Goal: Information Seeking & Learning: Find contact information

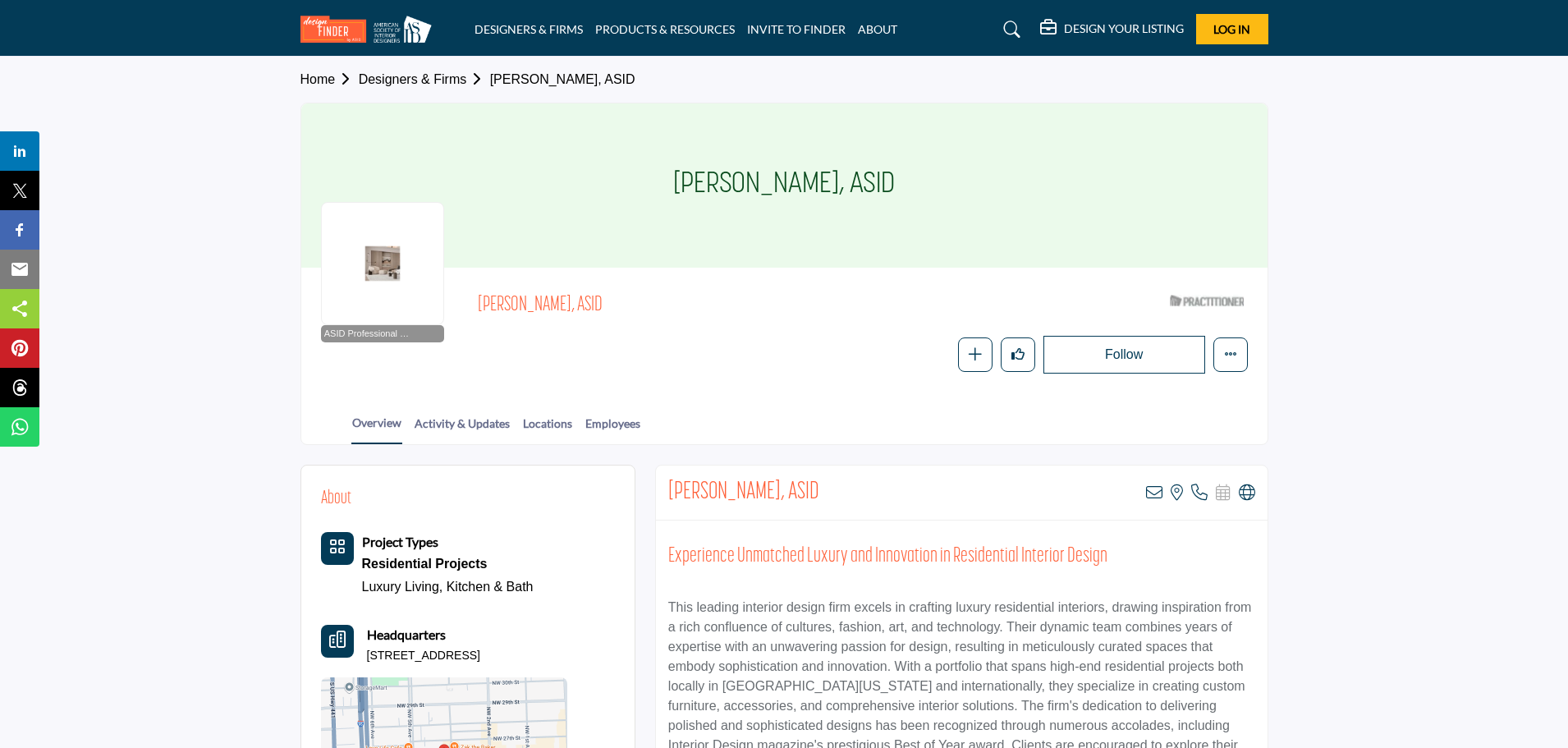
drag, startPoint x: 113, startPoint y: 0, endPoint x: 415, endPoint y: 125, distance: 326.8
drag, startPoint x: 428, startPoint y: 72, endPoint x: 458, endPoint y: 75, distance: 30.1
click at [428, 73] on link "Designers & Firms" at bounding box center [424, 79] width 131 height 14
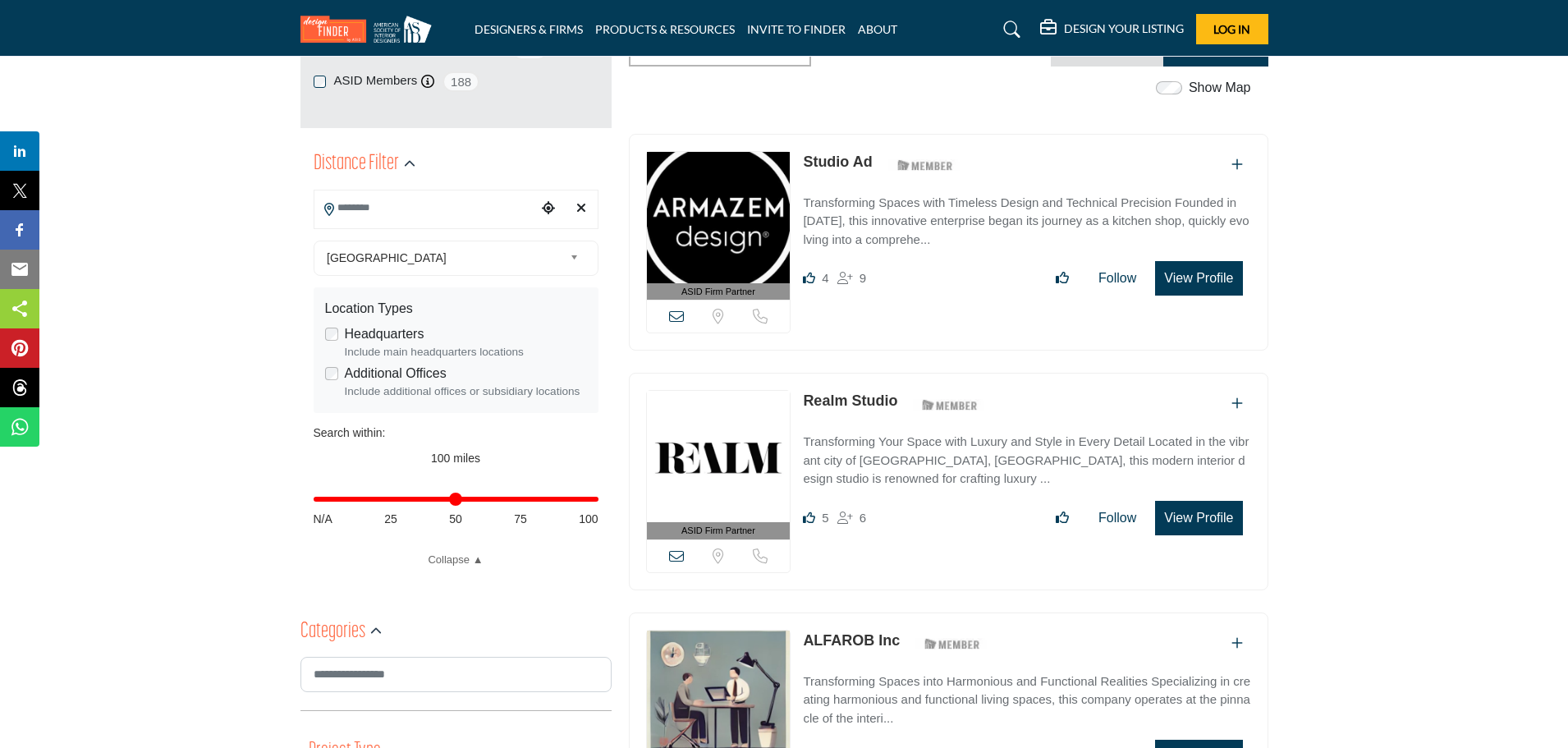
scroll to position [246, 0]
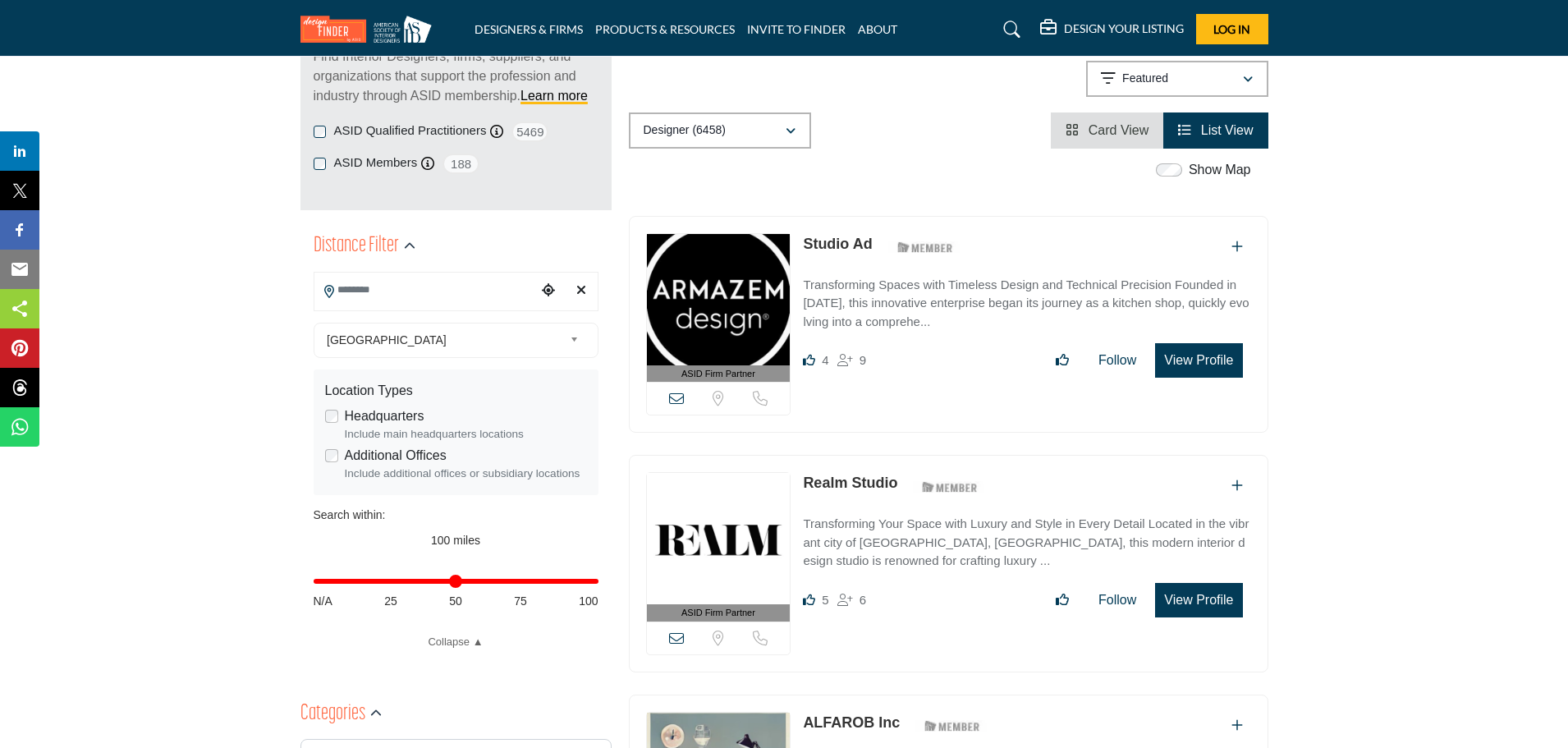
click at [374, 300] on input "Search Location" at bounding box center [425, 290] width 222 height 32
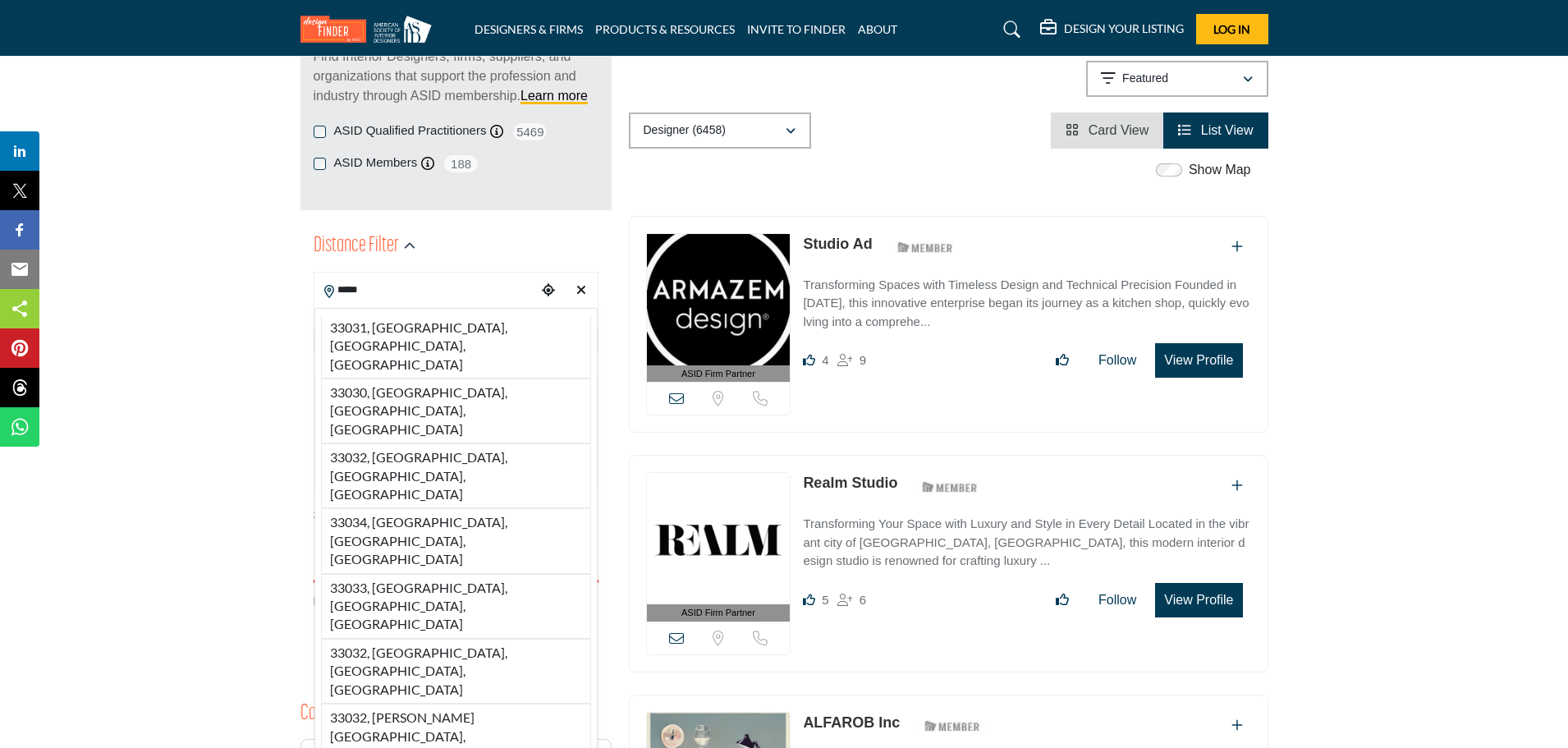
click at [396, 295] on input "*****" at bounding box center [425, 290] width 222 height 32
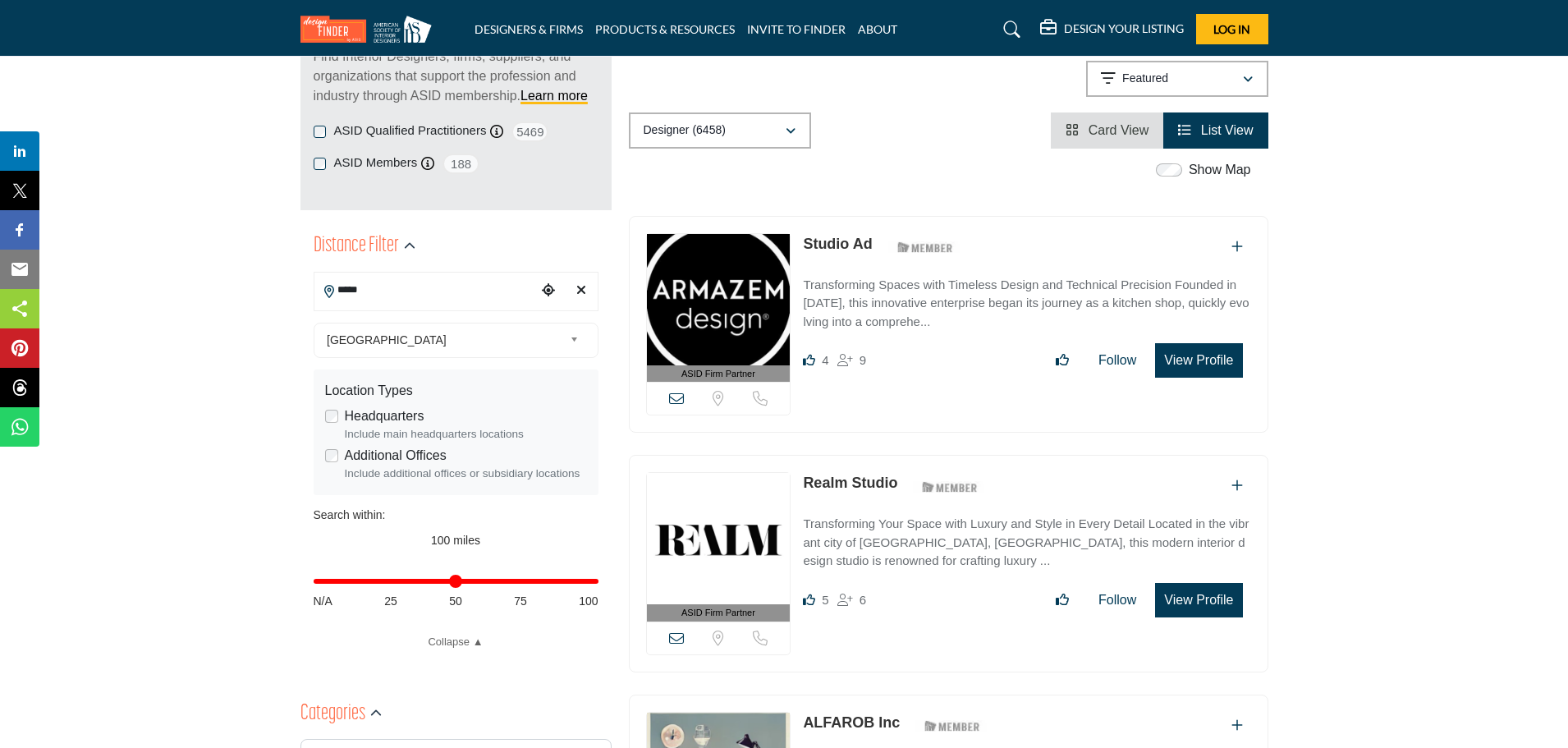
drag, startPoint x: 396, startPoint y: 295, endPoint x: 281, endPoint y: 279, distance: 116.1
type input "*"
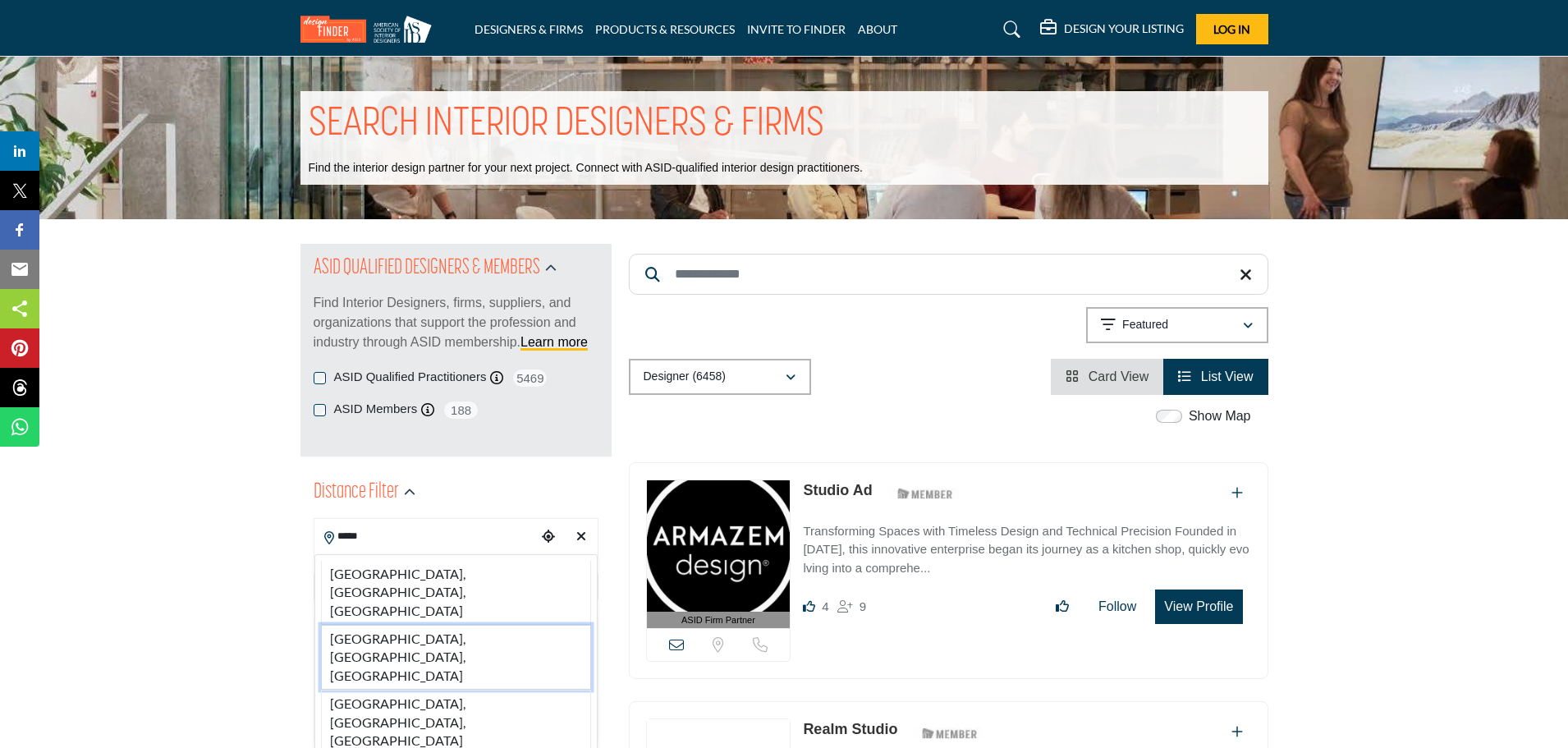
click at [379, 625] on li "Miami, FL, USA" at bounding box center [456, 657] width 270 height 65
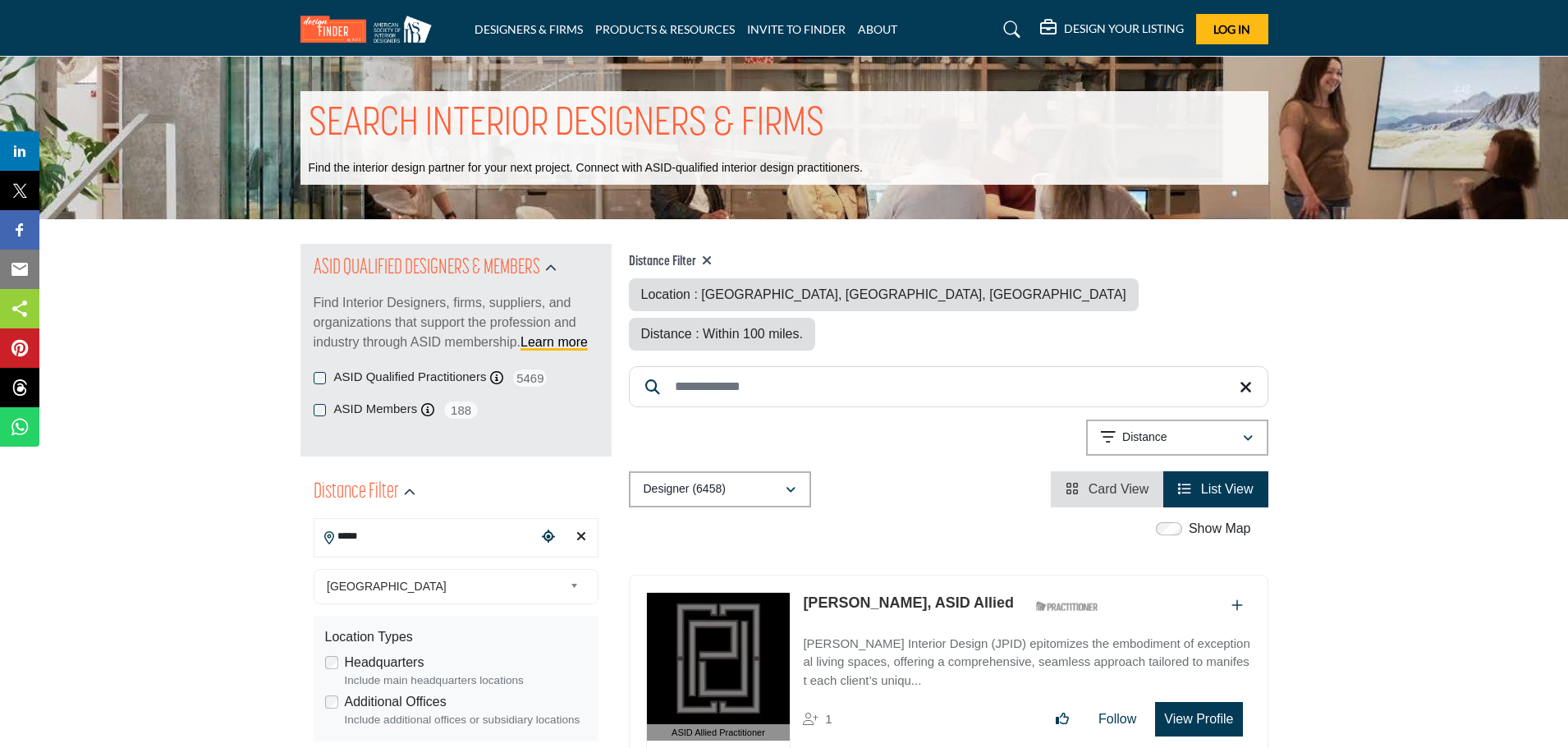
type input "**********"
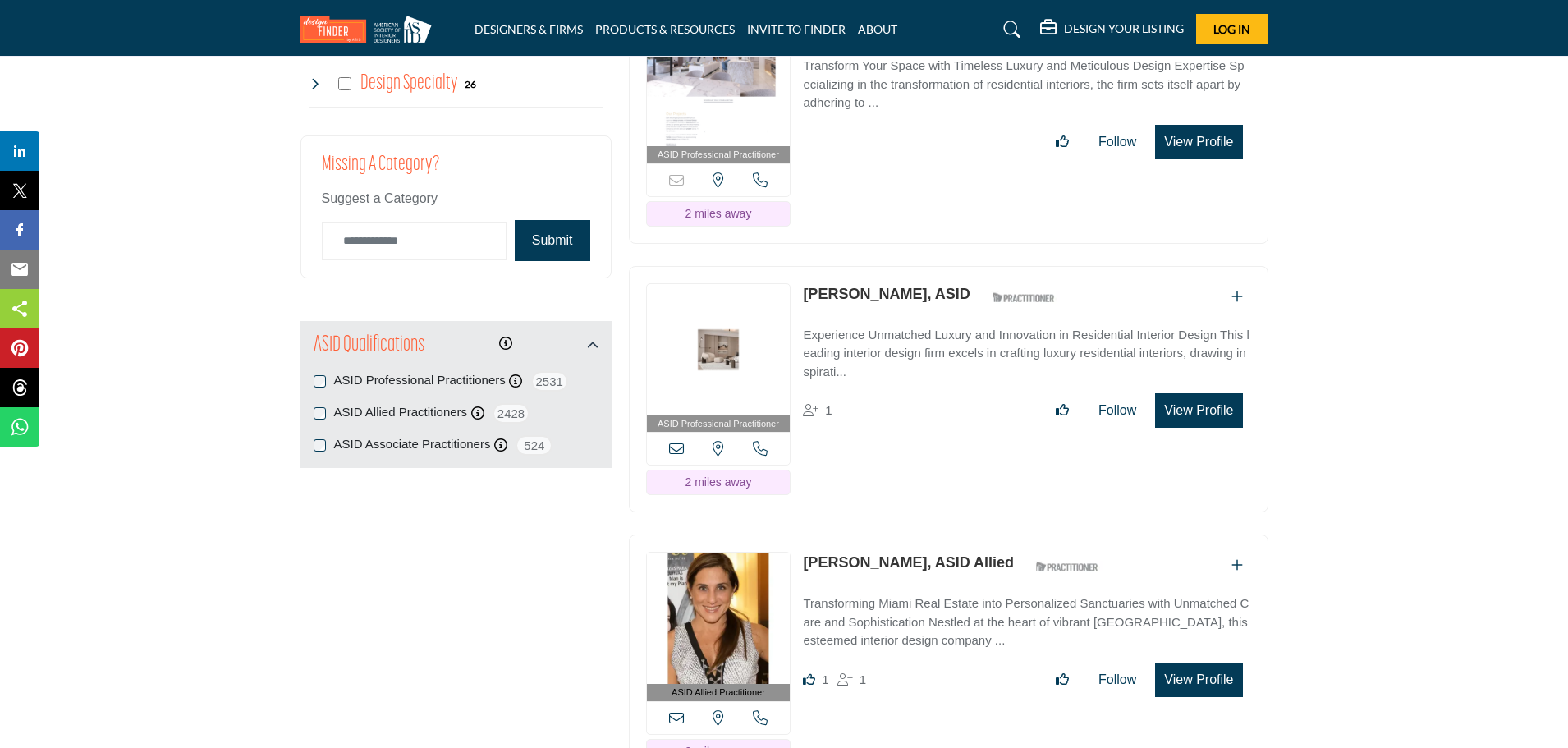
scroll to position [1971, 0]
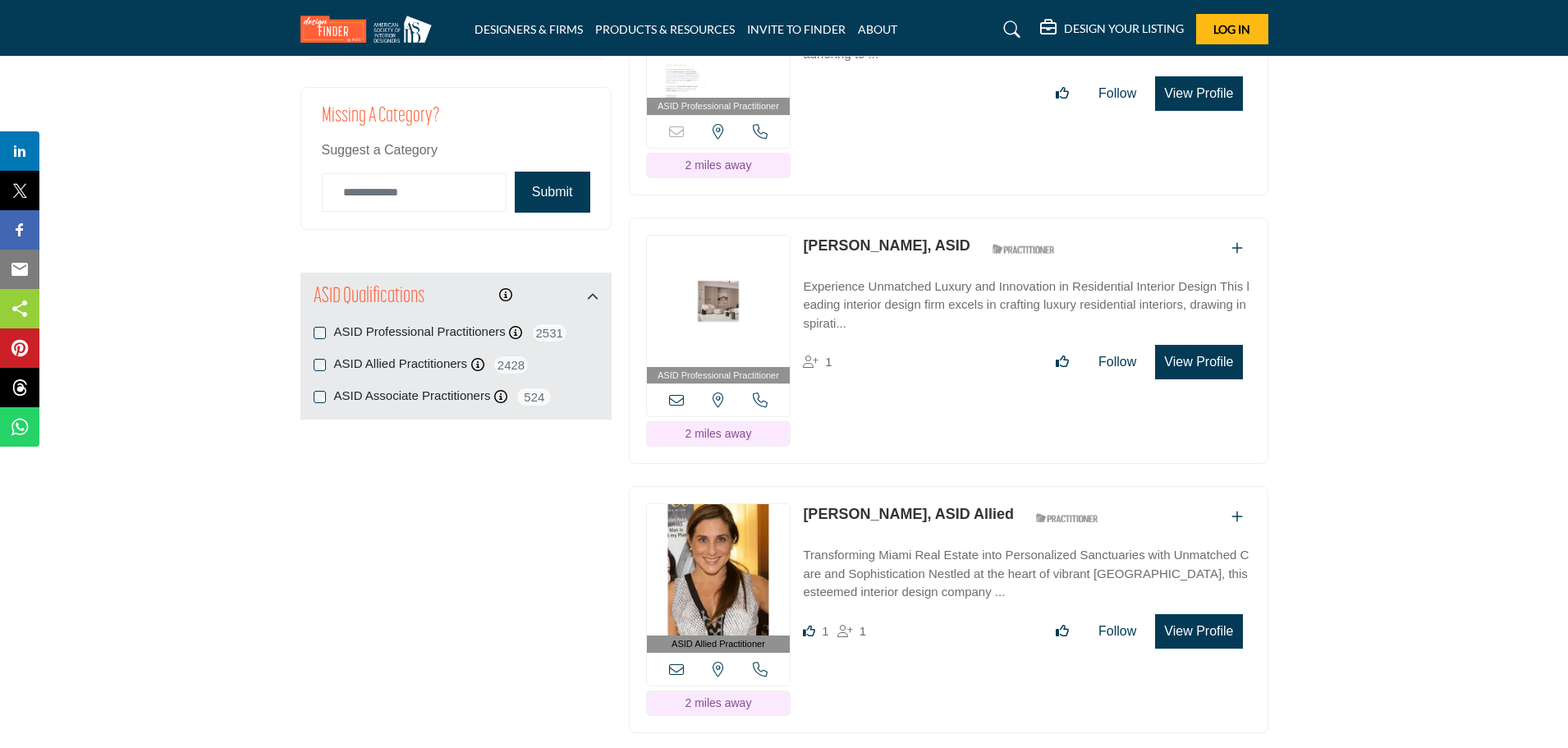
click at [838, 506] on link "[PERSON_NAME], ASID Allied" at bounding box center [908, 514] width 211 height 17
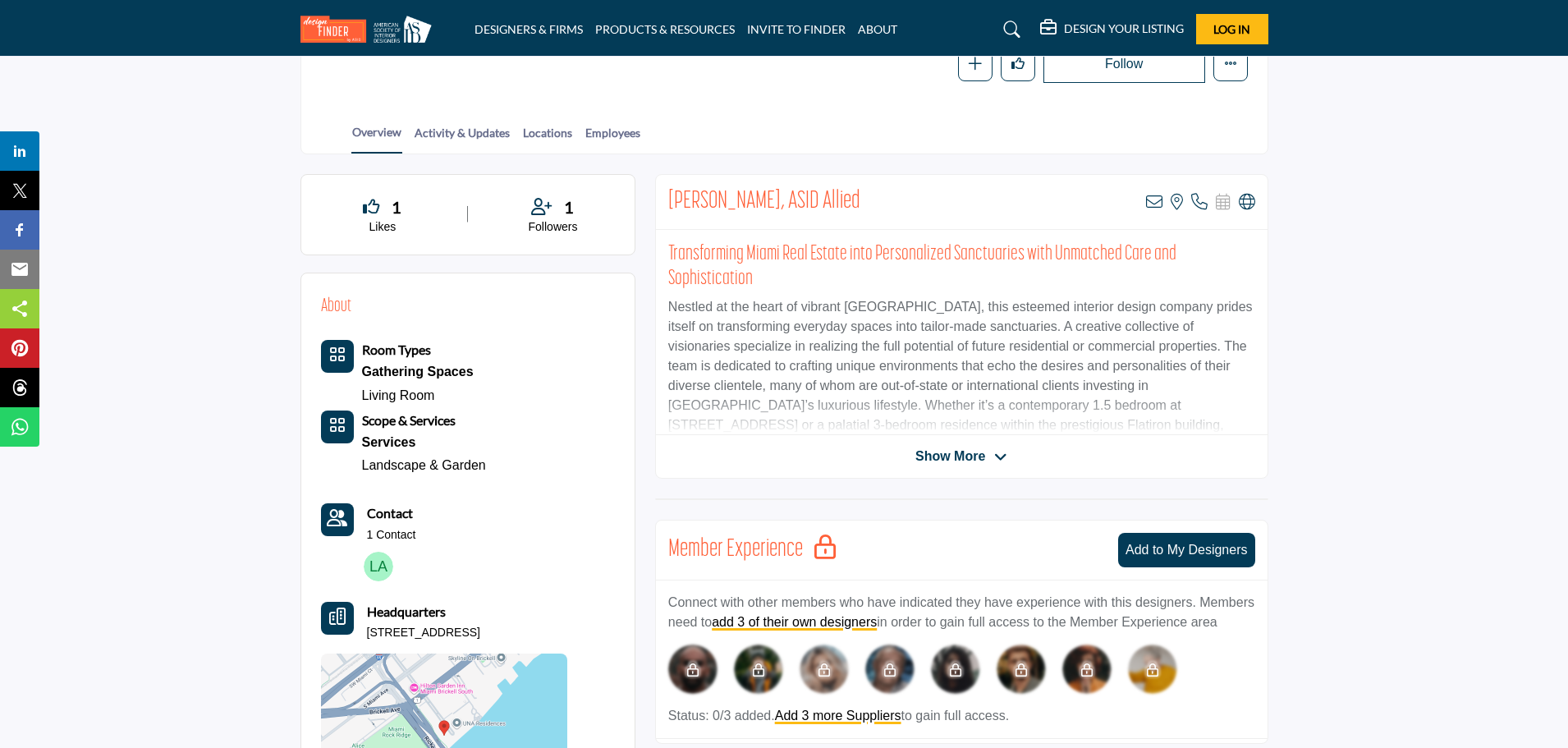
scroll to position [328, 0]
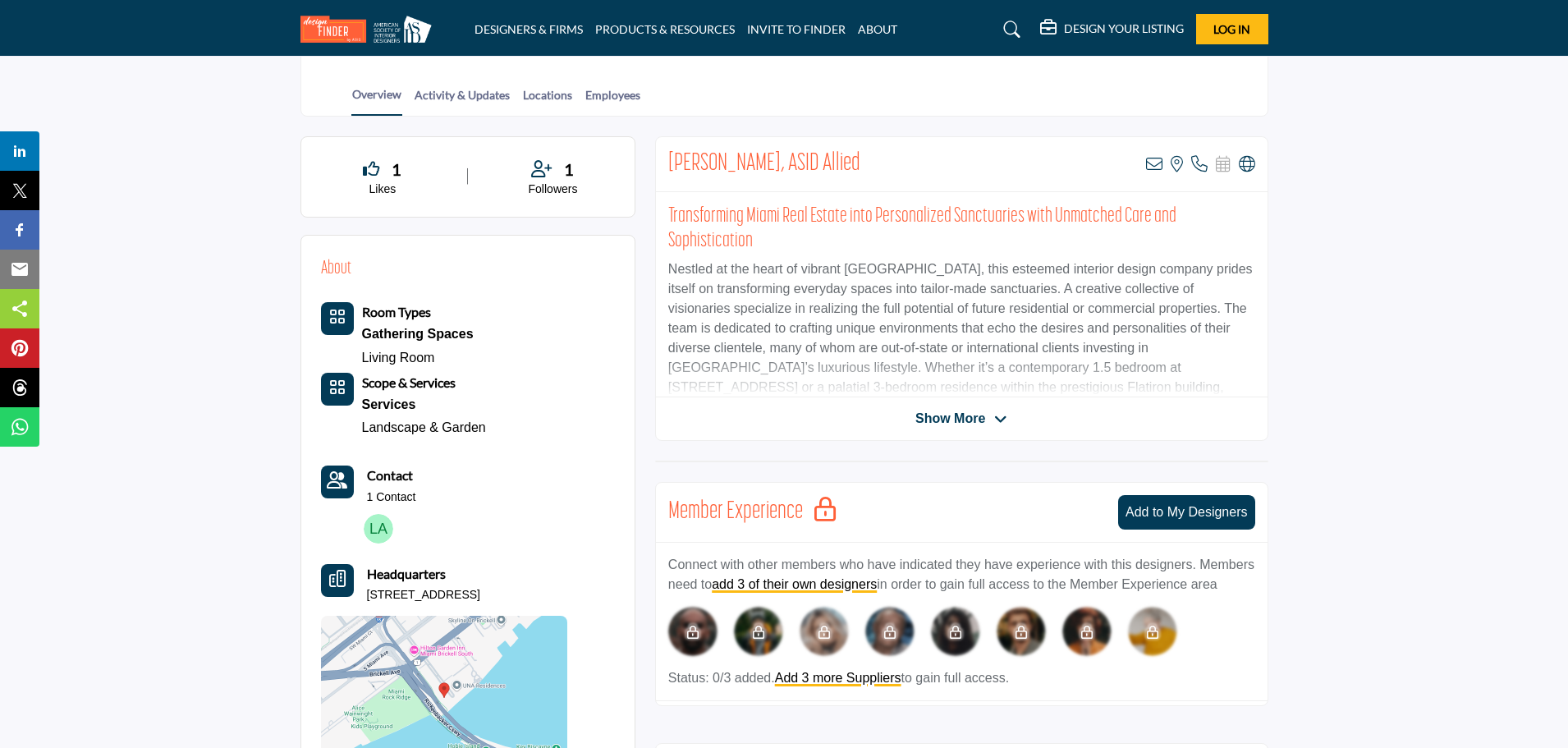
click at [957, 428] on div "Lorena Aboado, ASID Allied View email address of this listing View the location…" at bounding box center [962, 289] width 614 height 305
click at [958, 420] on span "Show More" at bounding box center [951, 419] width 70 height 20
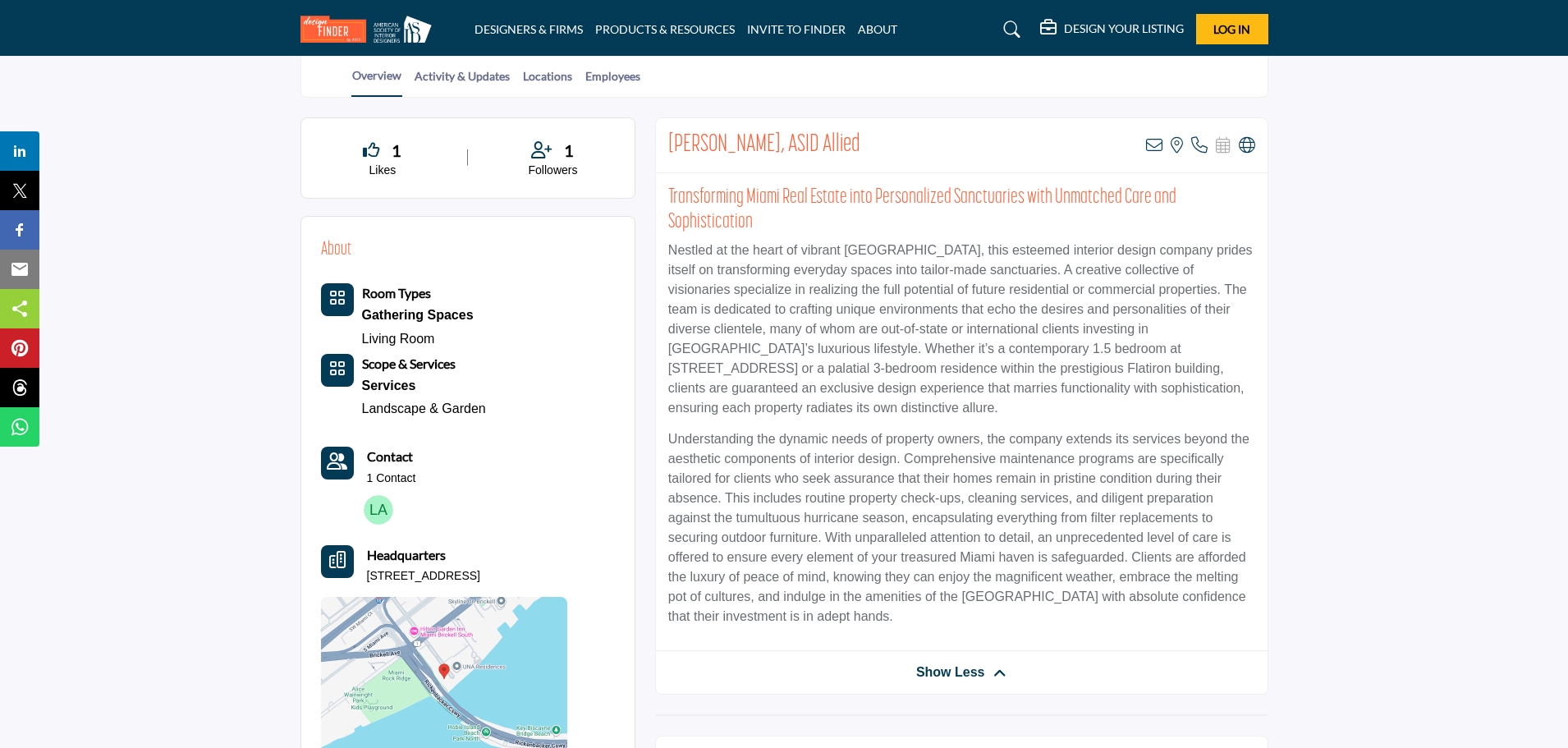
scroll to position [82, 0]
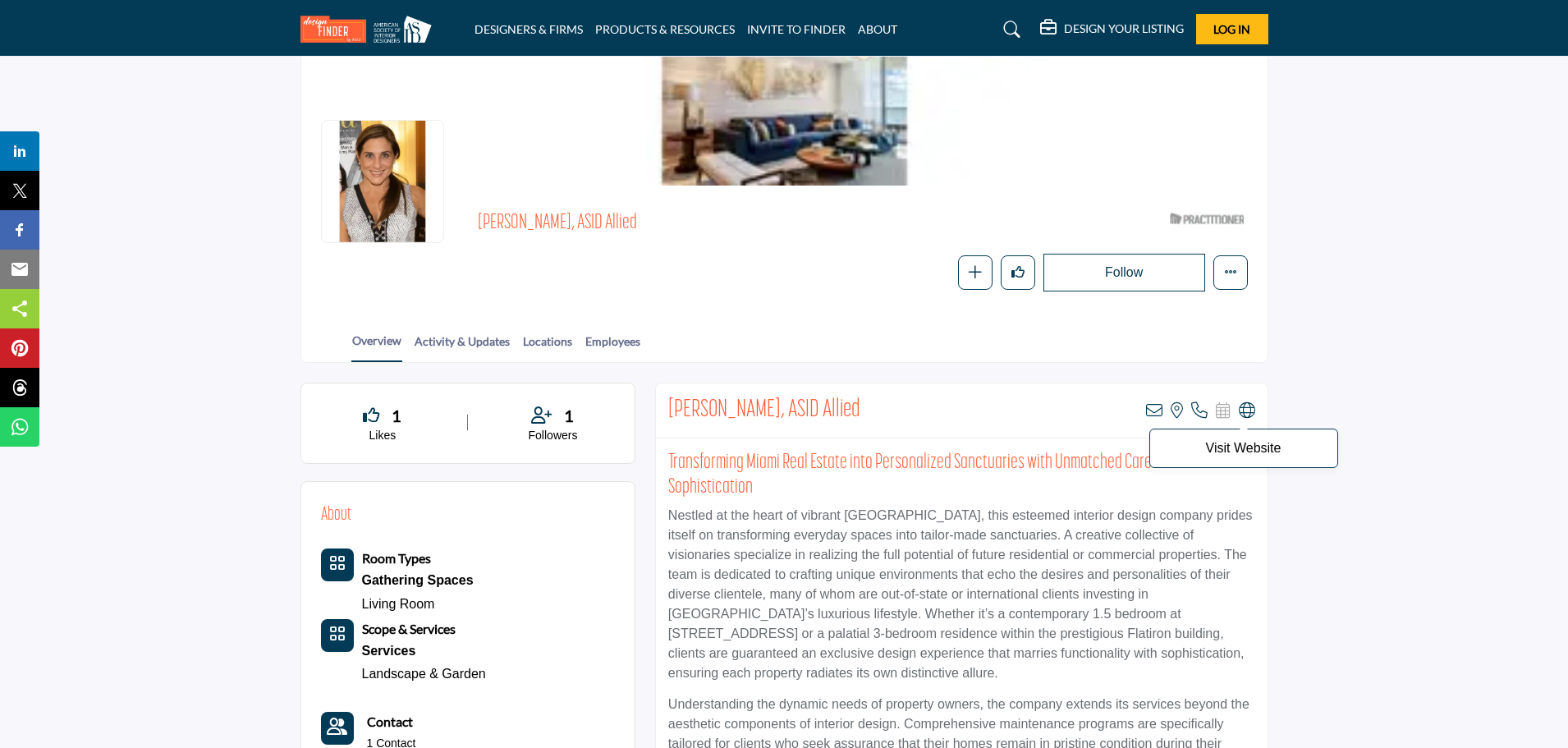
click at [1248, 414] on icon at bounding box center [1247, 410] width 17 height 17
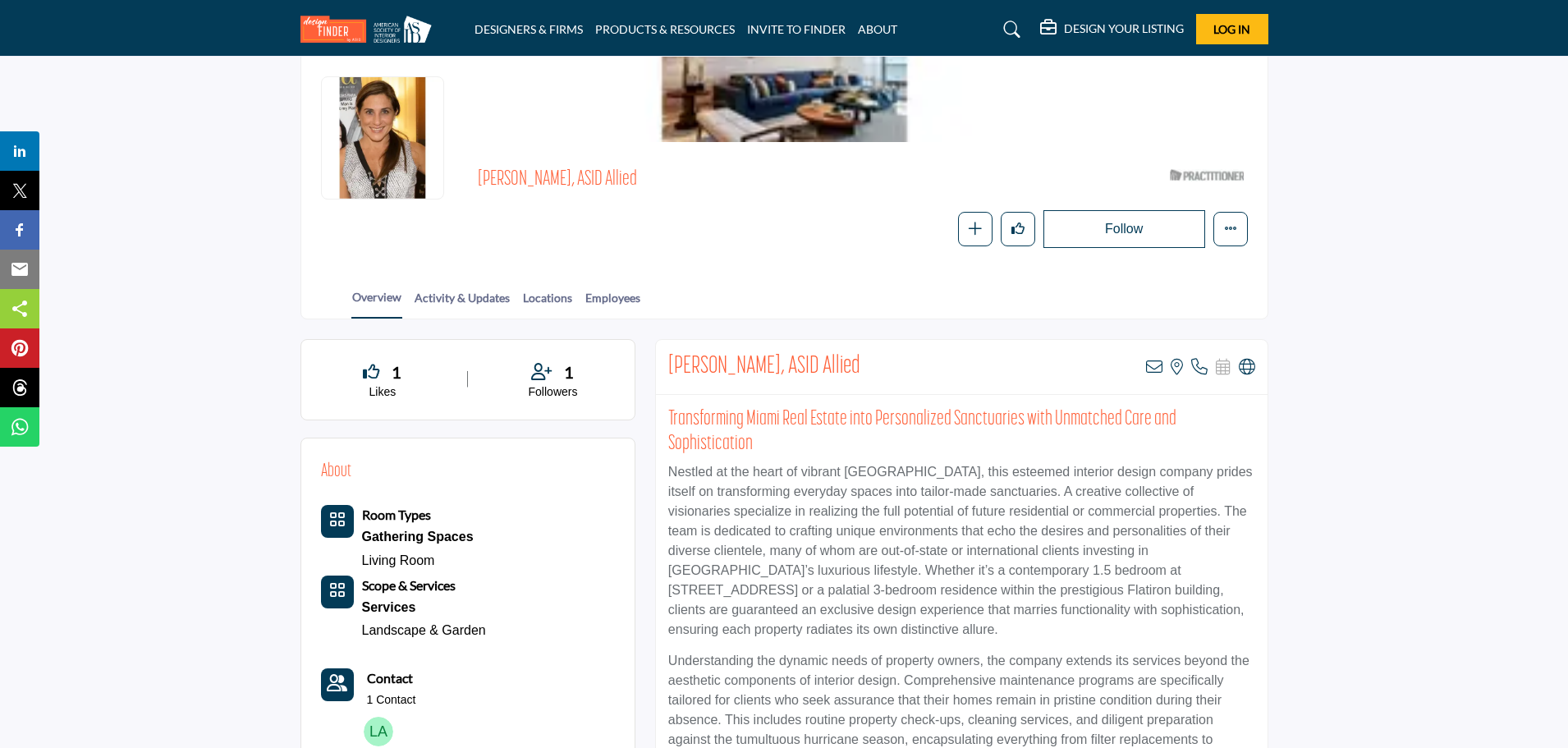
scroll to position [0, 0]
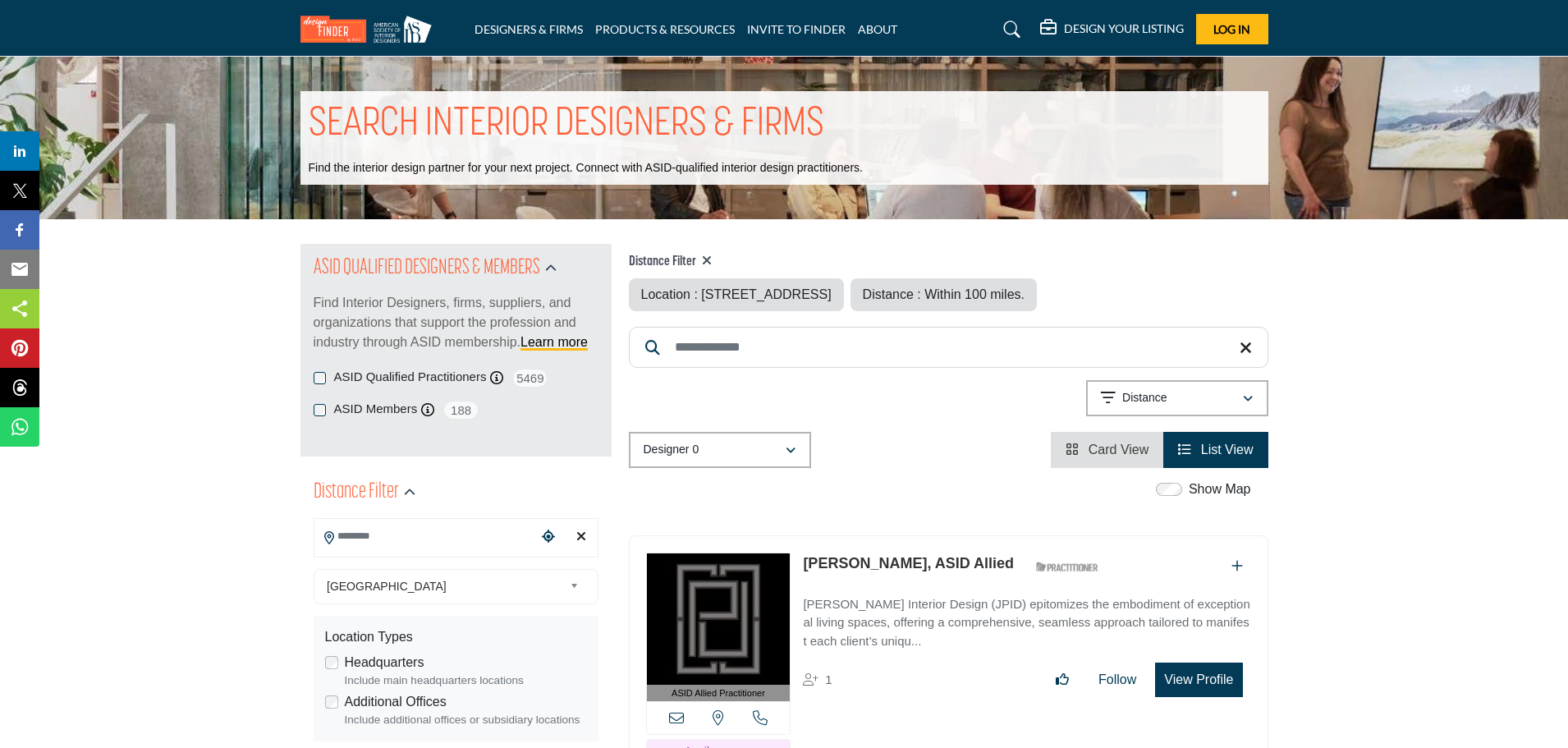
type input "**********"
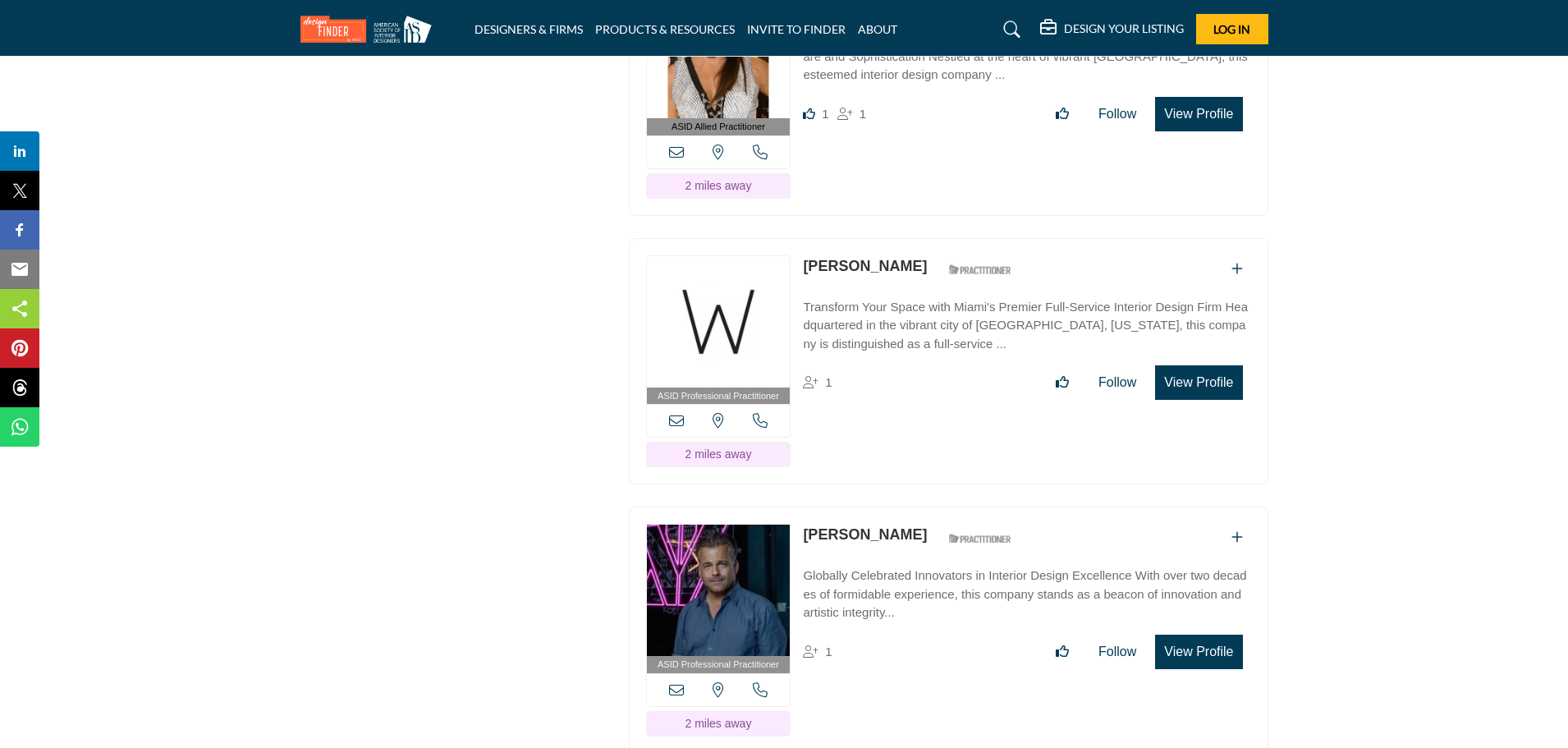
scroll to position [2463, 0]
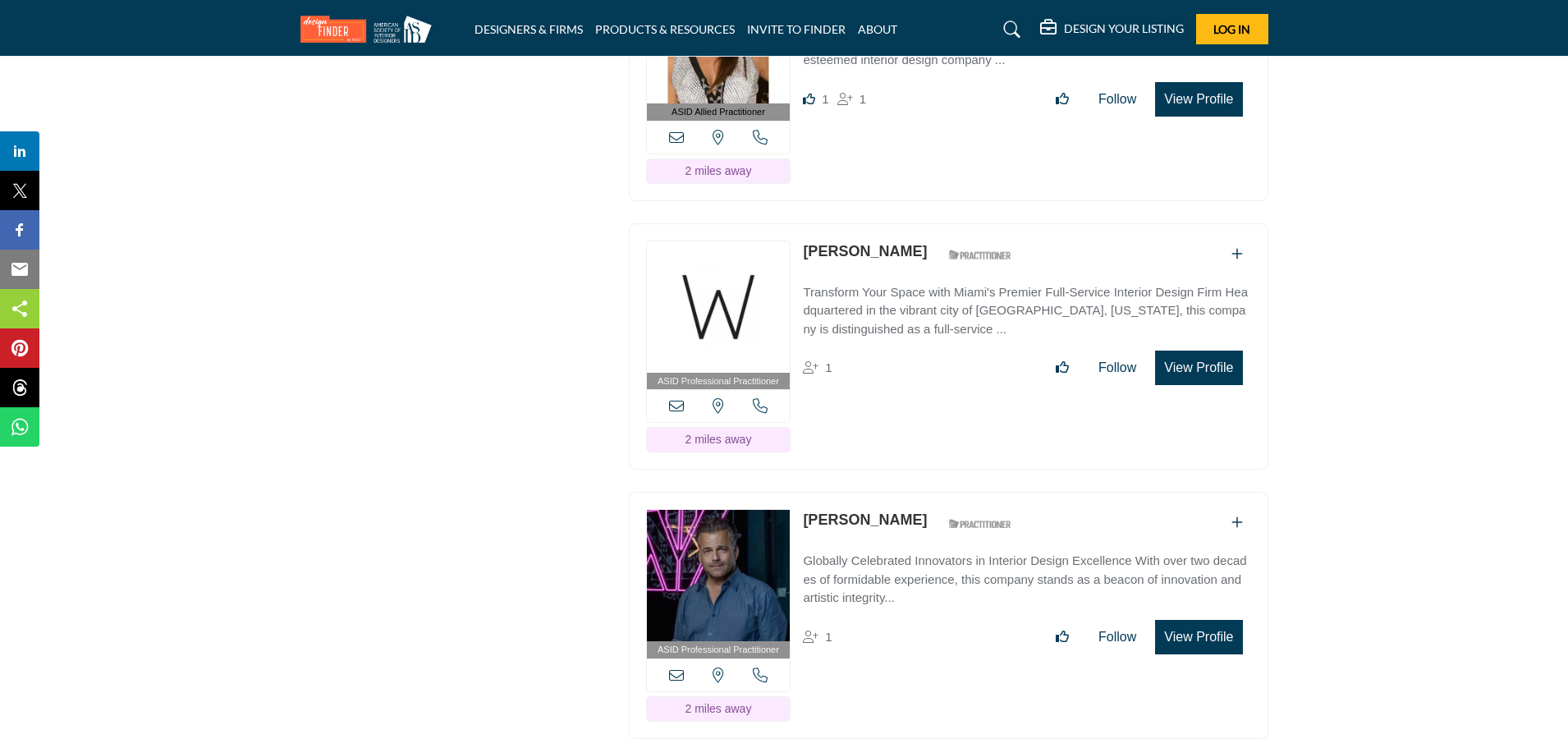
click at [845, 244] on link "[PERSON_NAME]" at bounding box center [865, 251] width 124 height 17
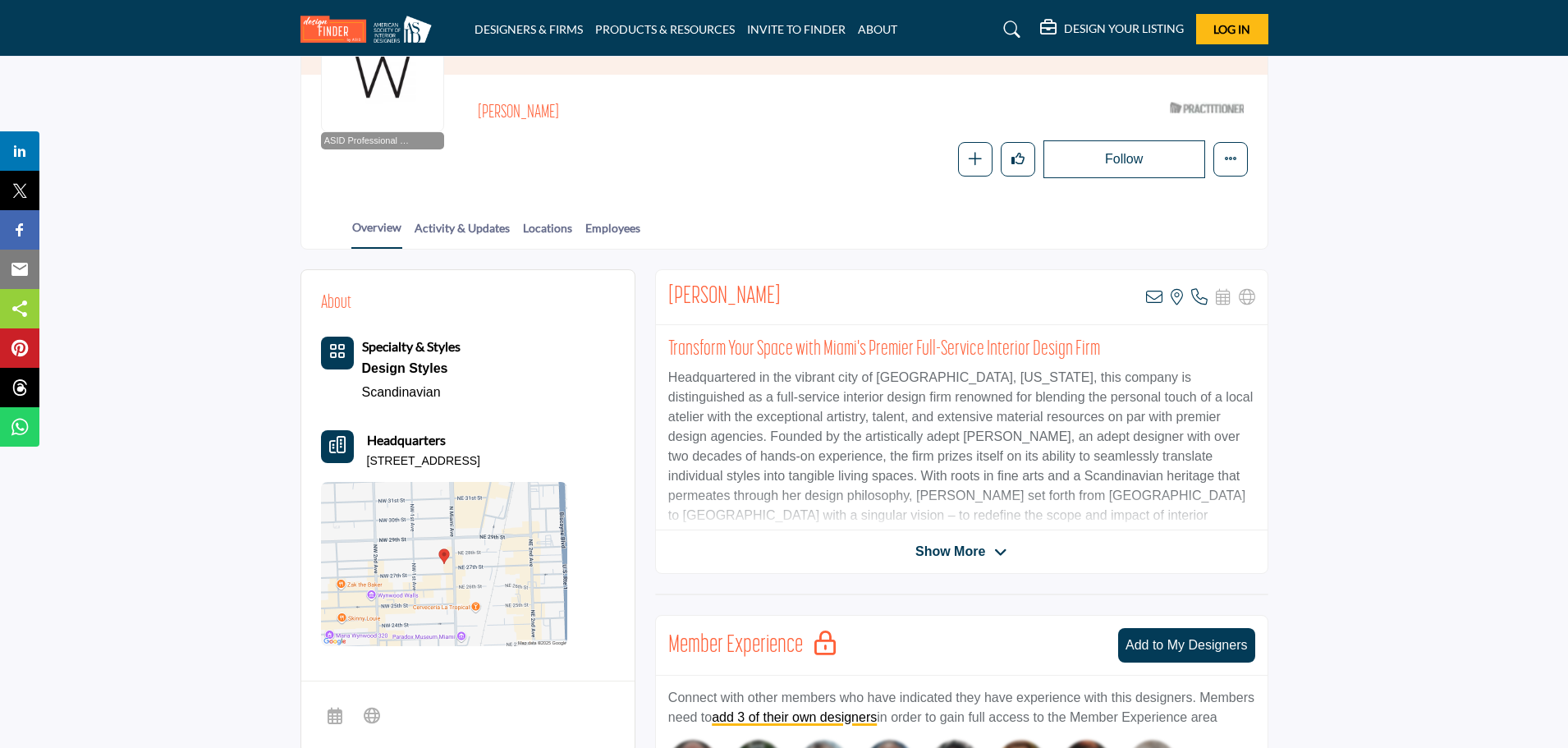
scroll to position [165, 0]
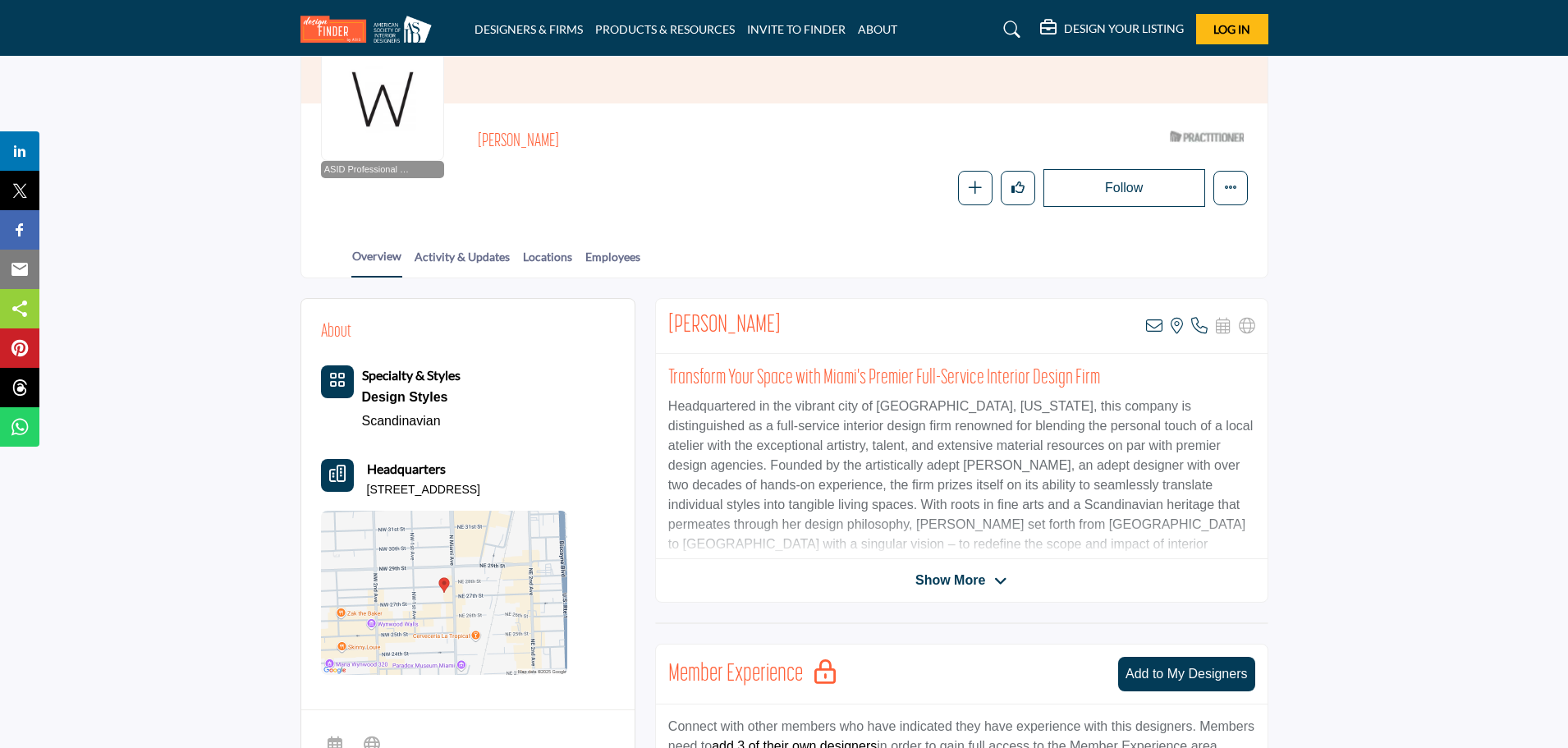
click at [988, 582] on span "Show More" at bounding box center [962, 580] width 92 height 20
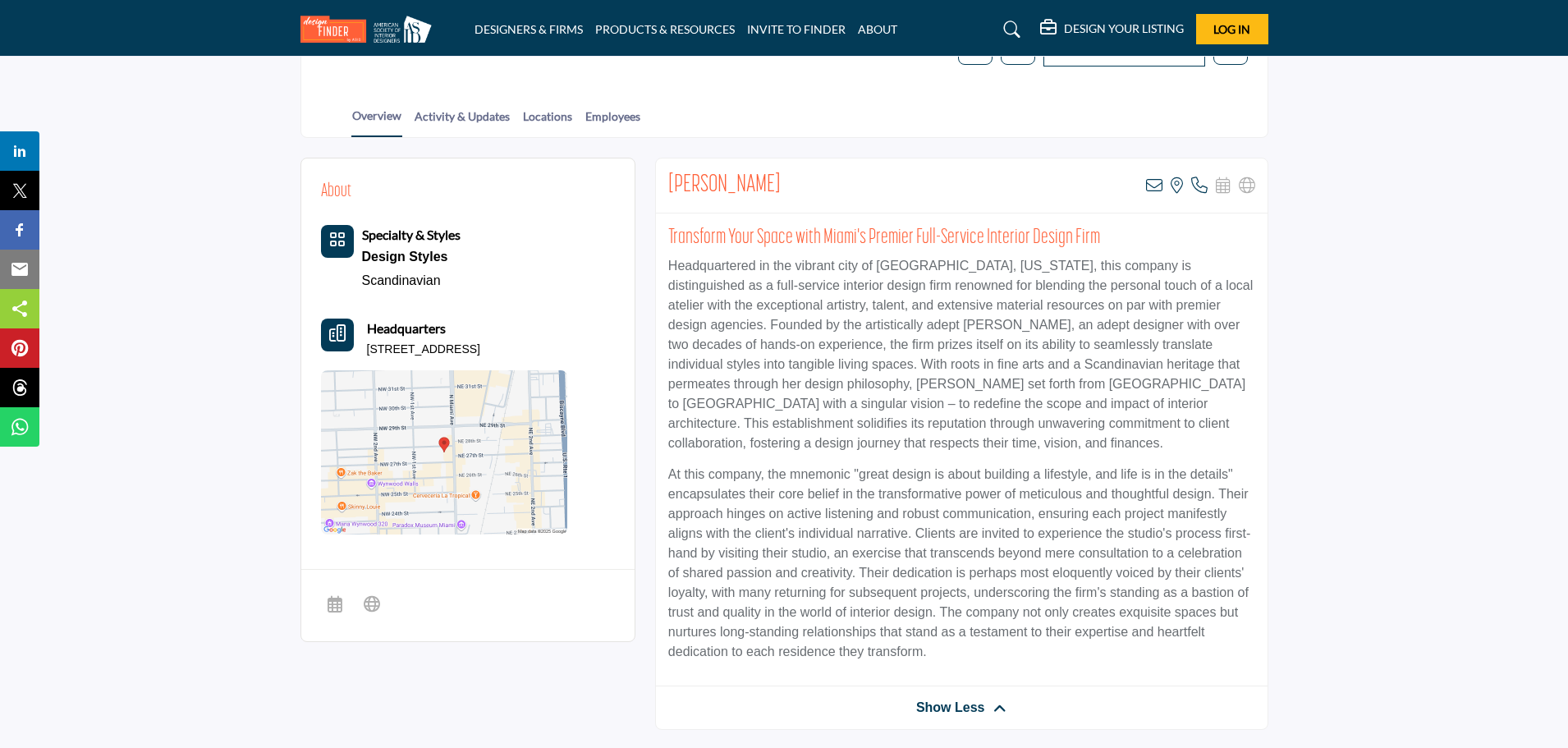
scroll to position [158, 0]
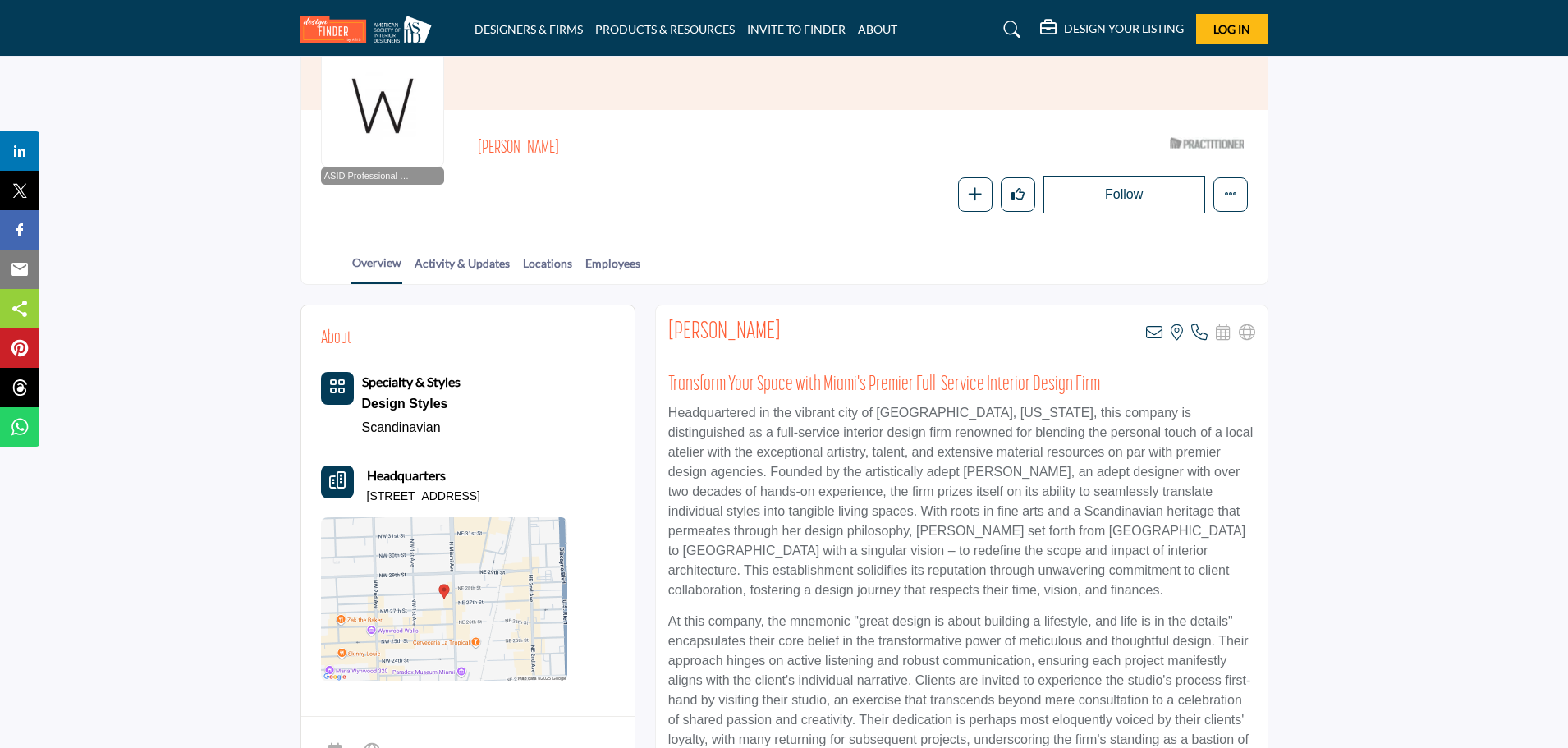
click at [666, 333] on div "[PERSON_NAME] View email address of this listing View the location of this list…" at bounding box center [962, 333] width 612 height 55
drag, startPoint x: 670, startPoint y: 334, endPoint x: 750, endPoint y: 330, distance: 80.1
click at [750, 330] on div "[PERSON_NAME] View email address of this listing View the location of this list…" at bounding box center [962, 333] width 612 height 55
copy h2 "[PERSON_NAME]"
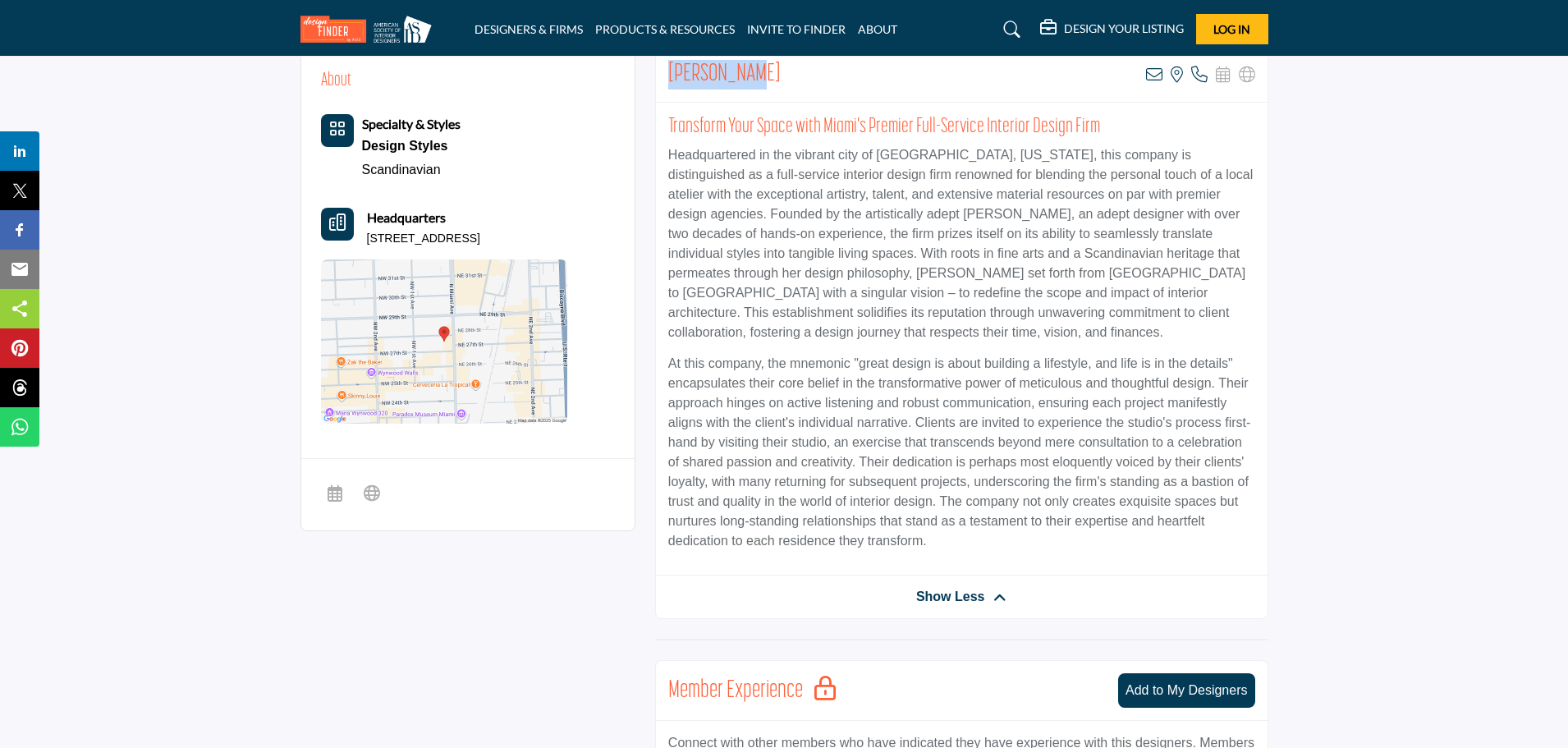
scroll to position [322, 0]
